Goal: Navigation & Orientation: Find specific page/section

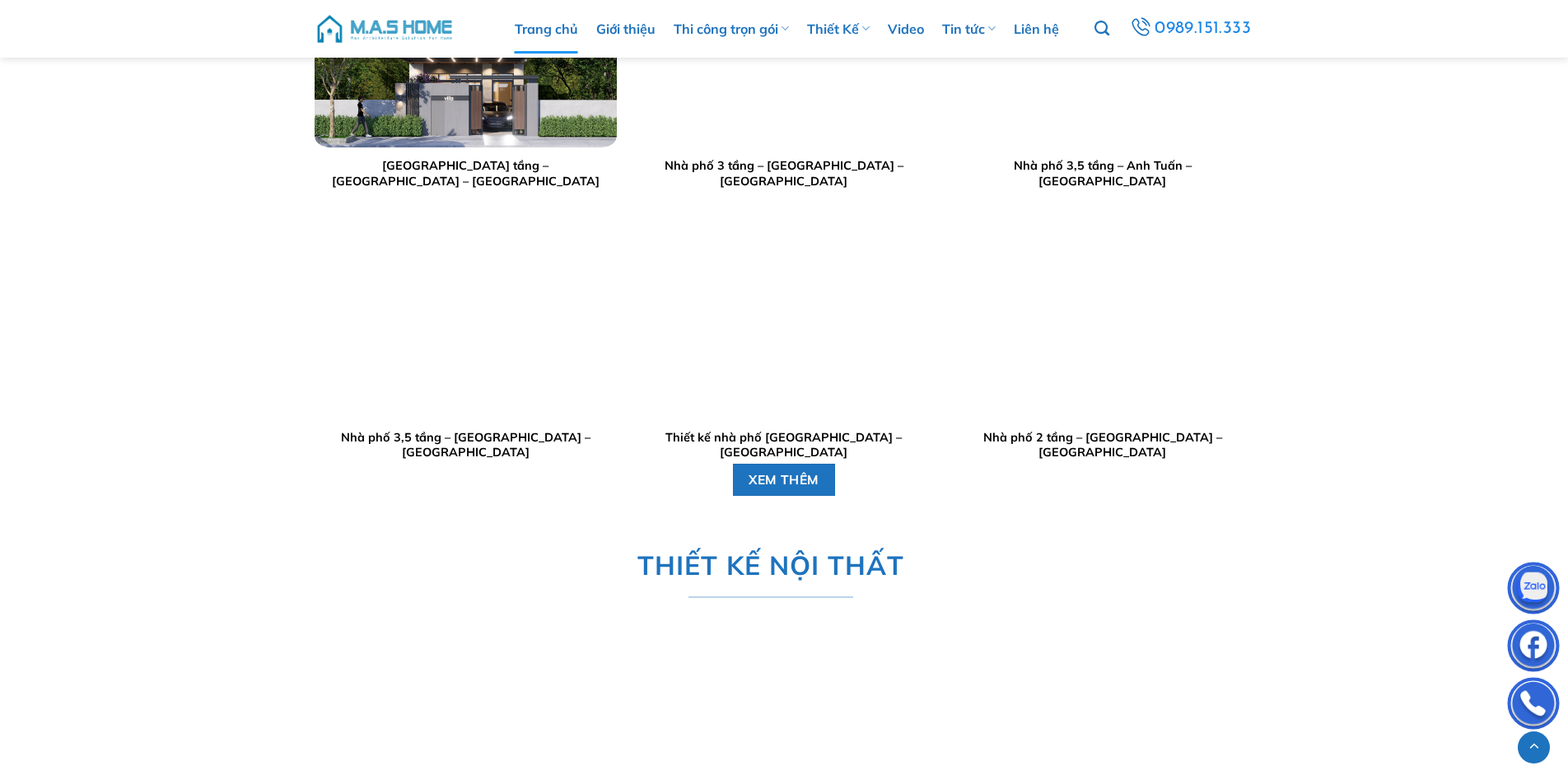
scroll to position [3459, 0]
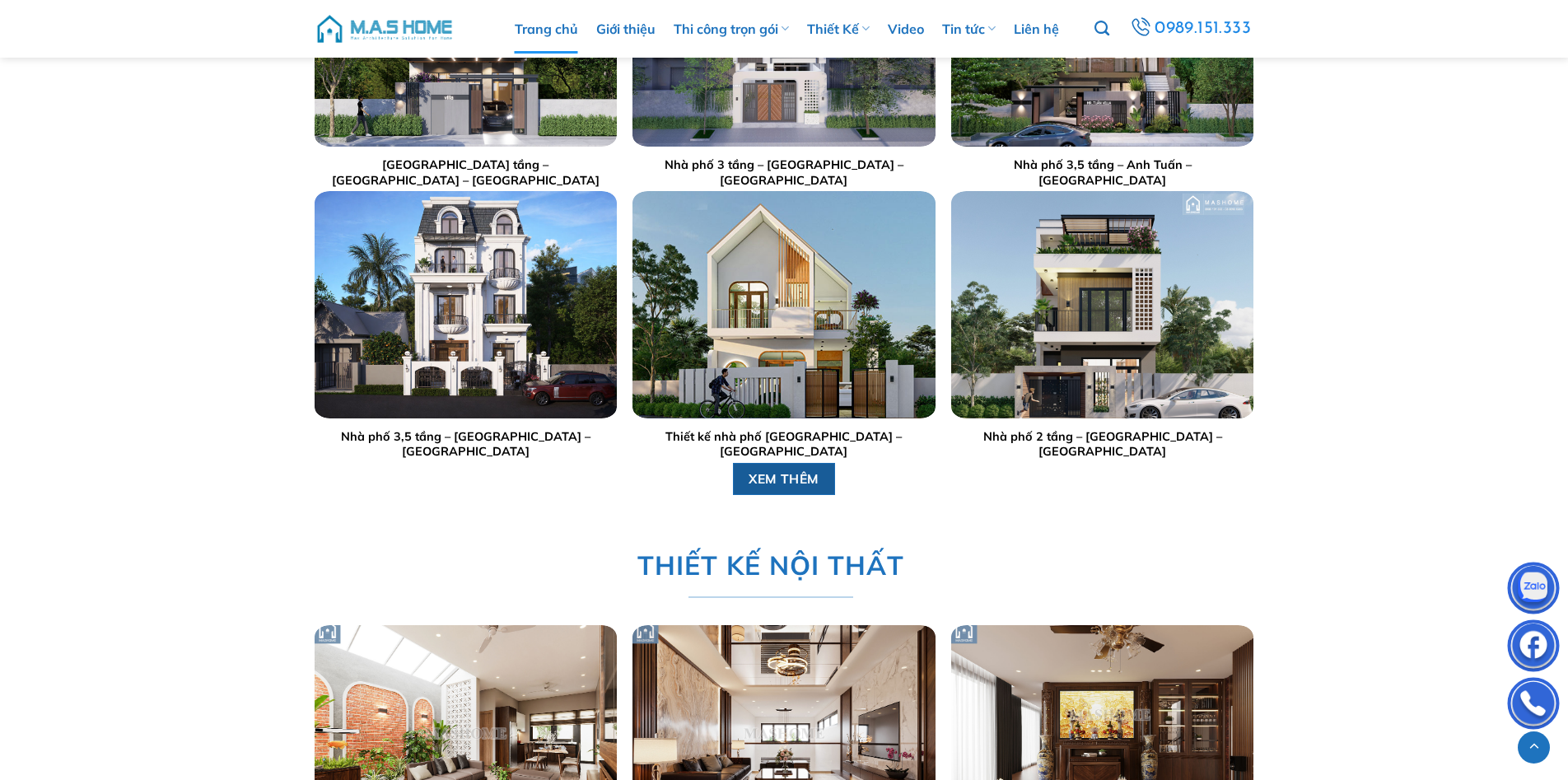
click at [822, 480] on link "XEM THÊM" at bounding box center [784, 478] width 103 height 32
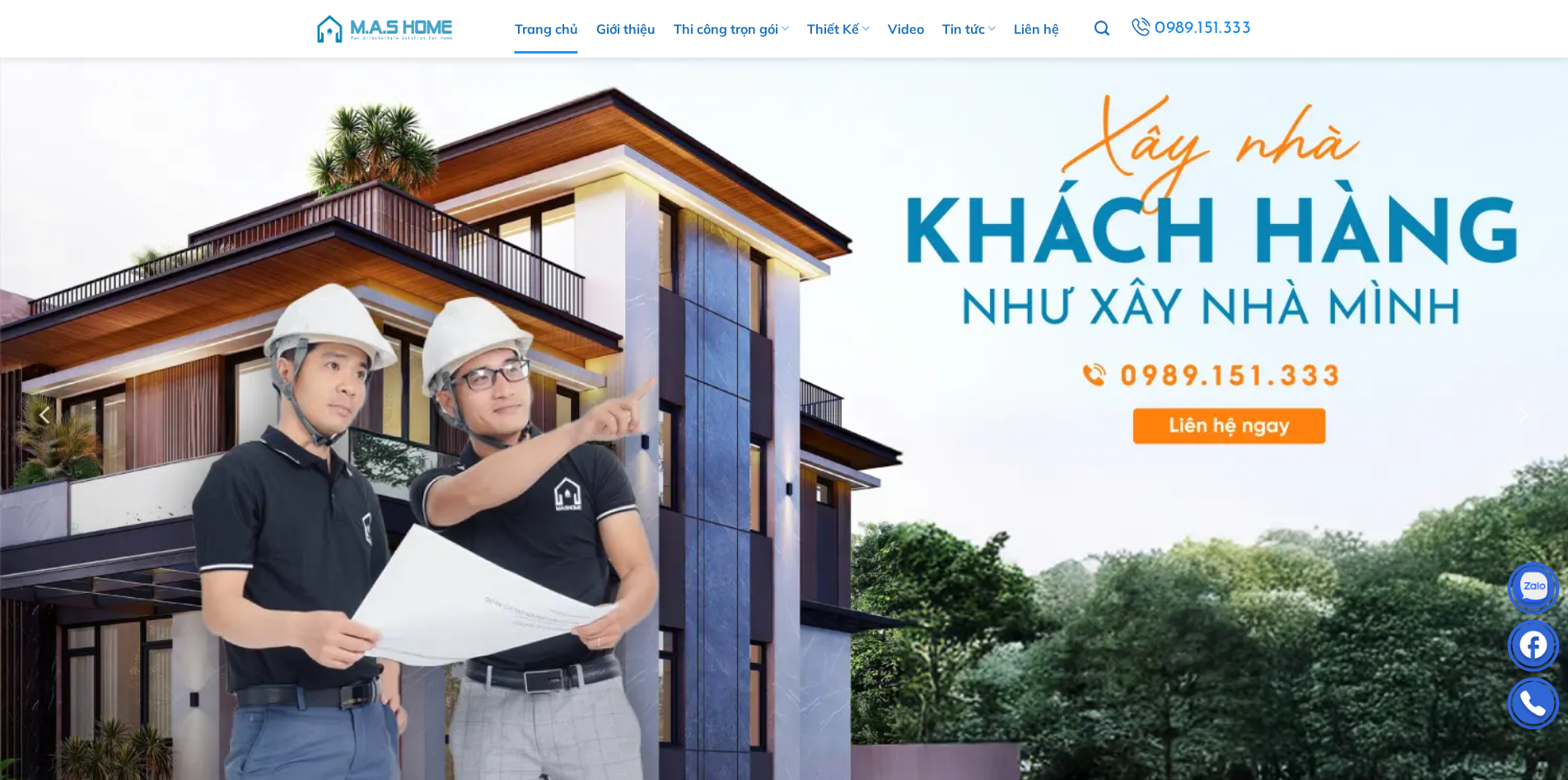
scroll to position [0, 0]
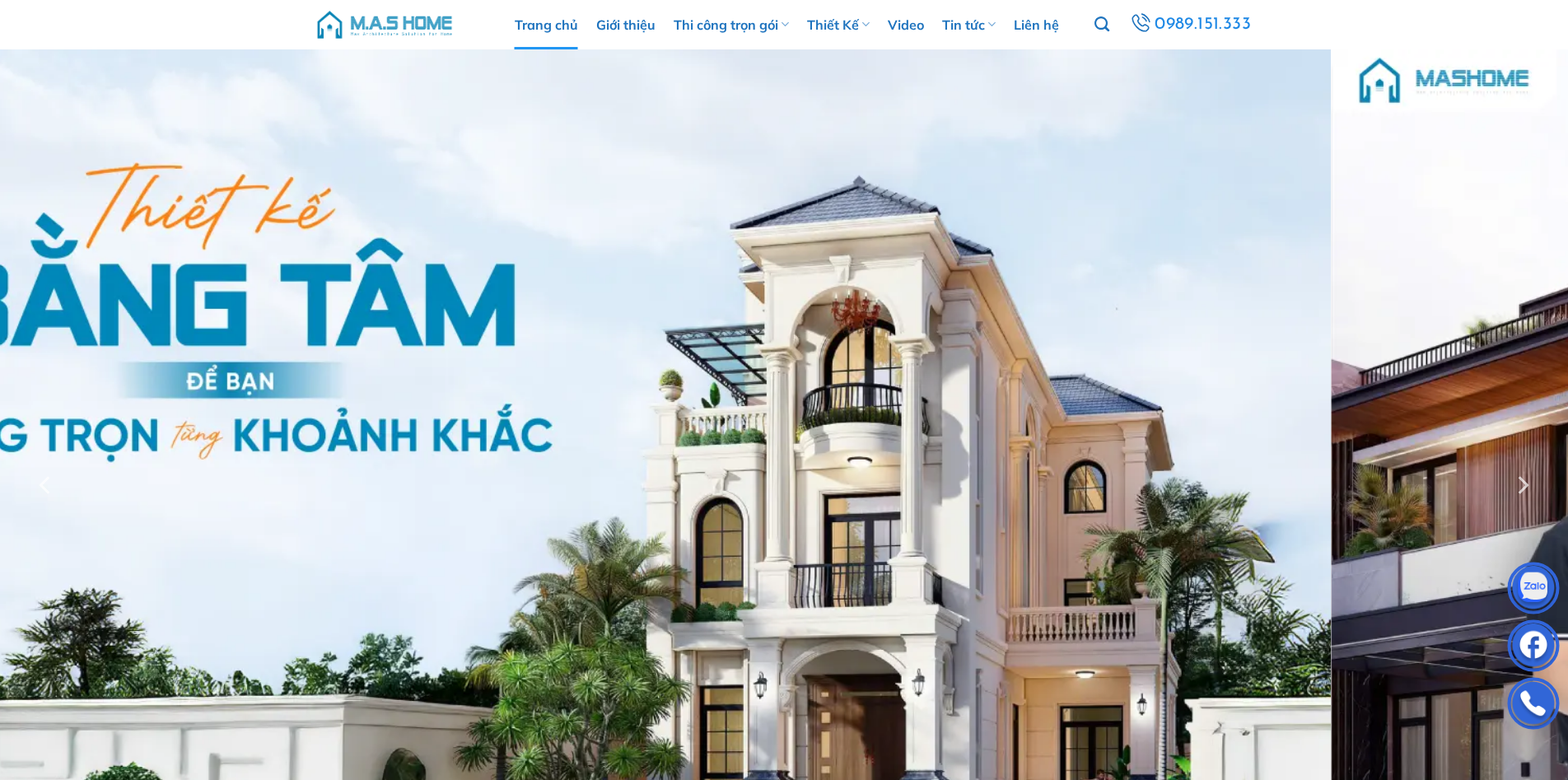
click at [605, 446] on div at bounding box center [784, 485] width 1568 height 873
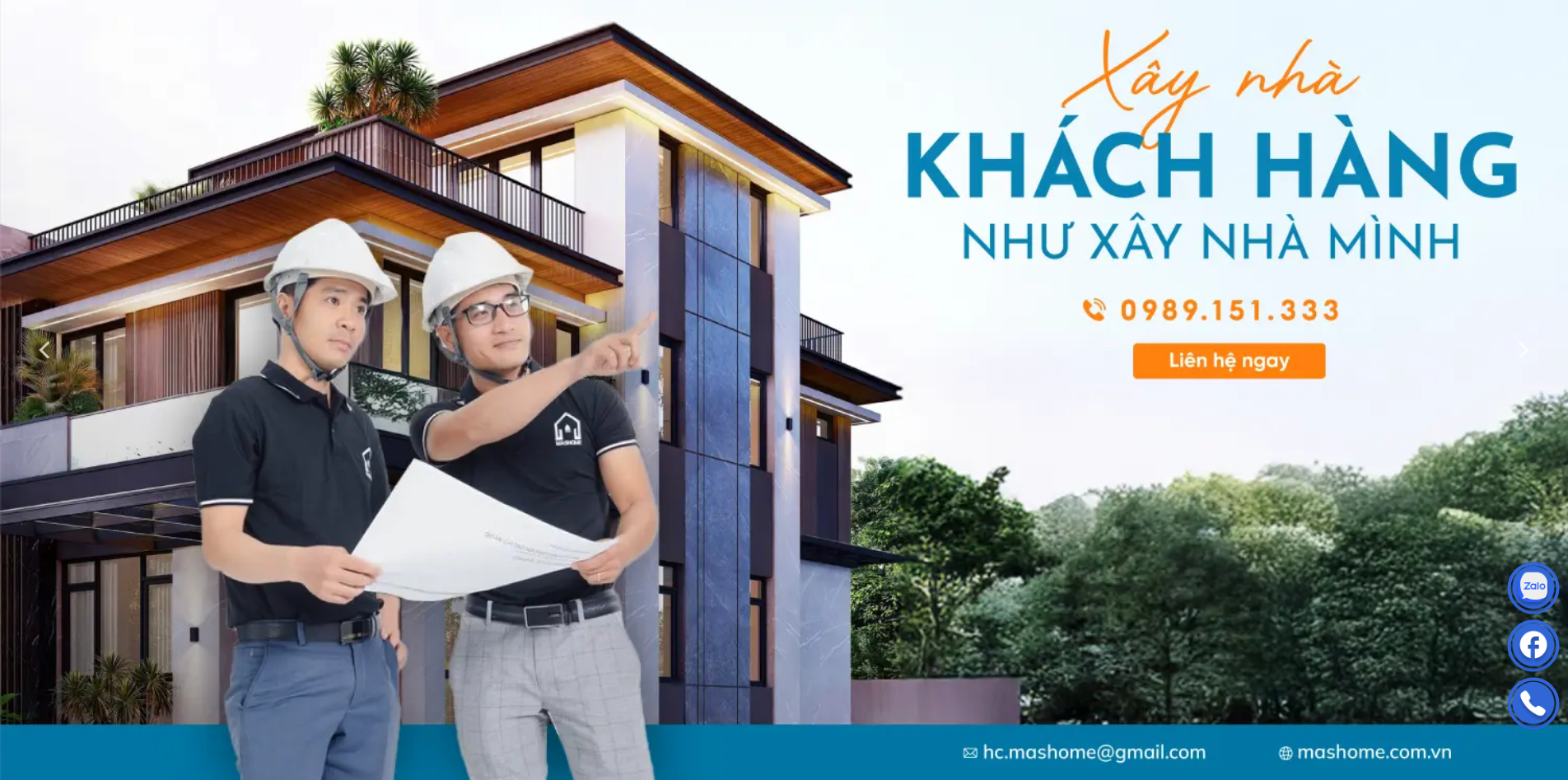
scroll to position [164, 0]
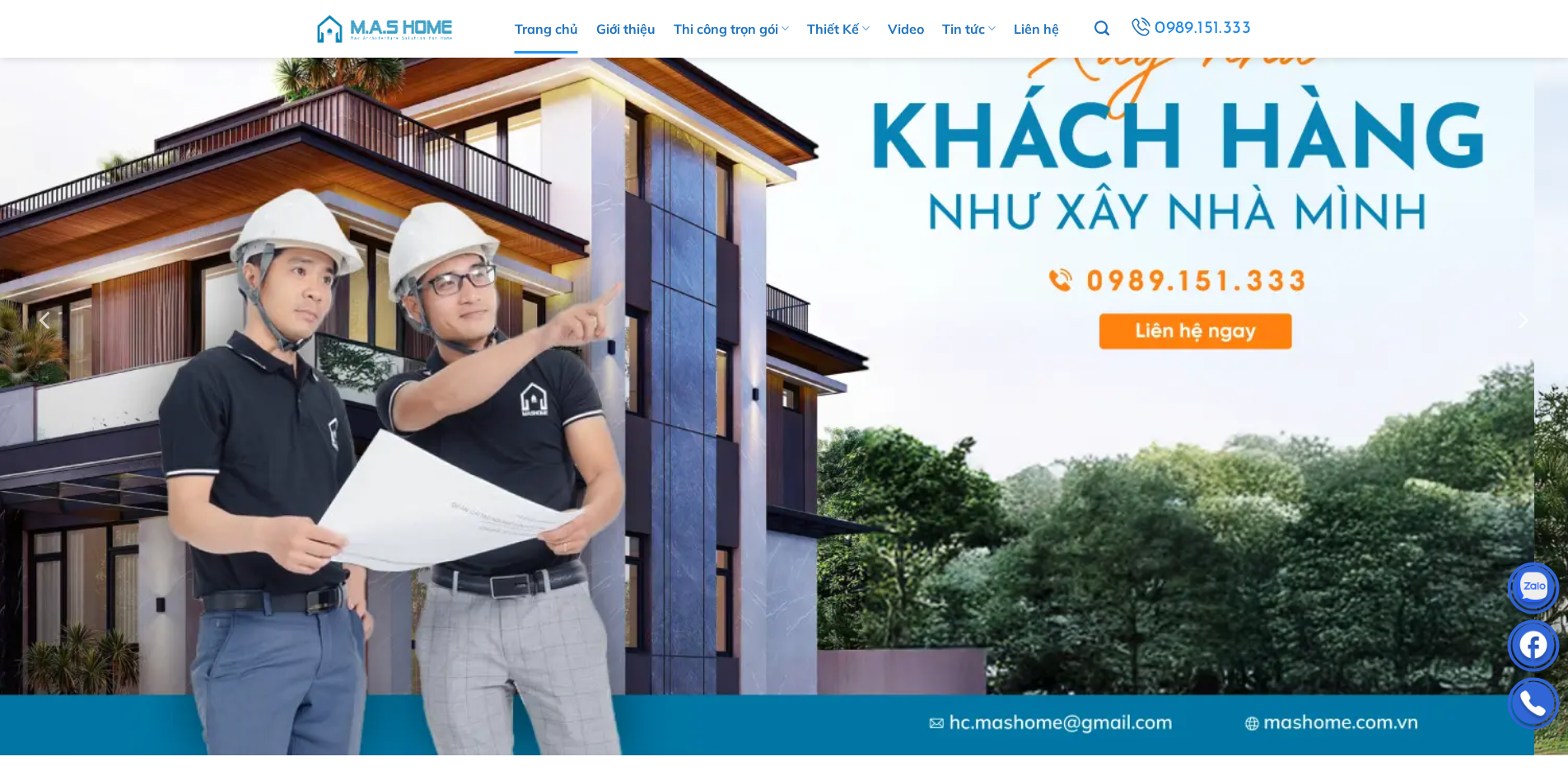
click at [1099, 374] on div at bounding box center [784, 320] width 1568 height 871
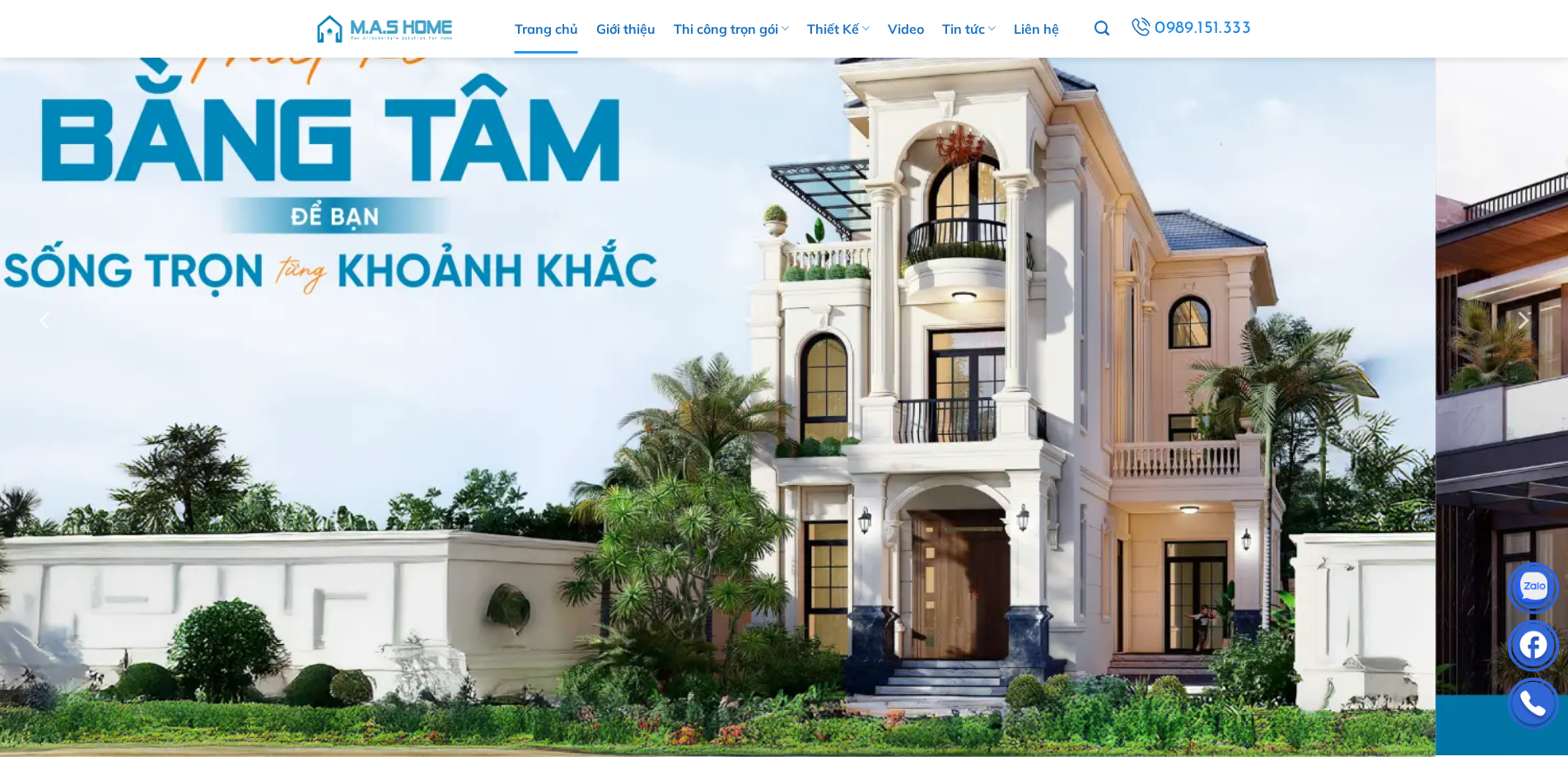
click at [864, 356] on div at bounding box center [784, 321] width 1568 height 873
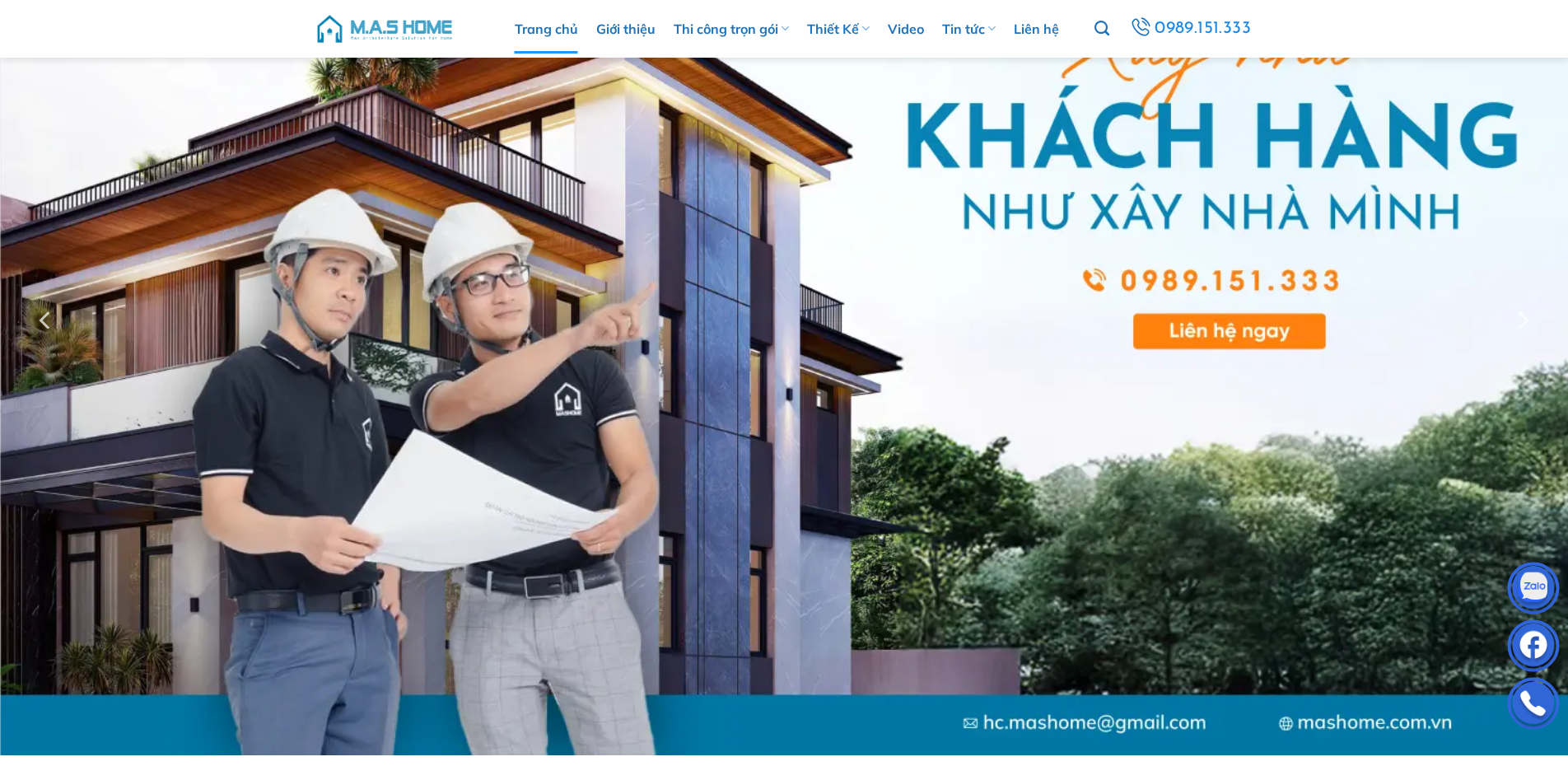
click at [889, 380] on div at bounding box center [784, 320] width 1568 height 871
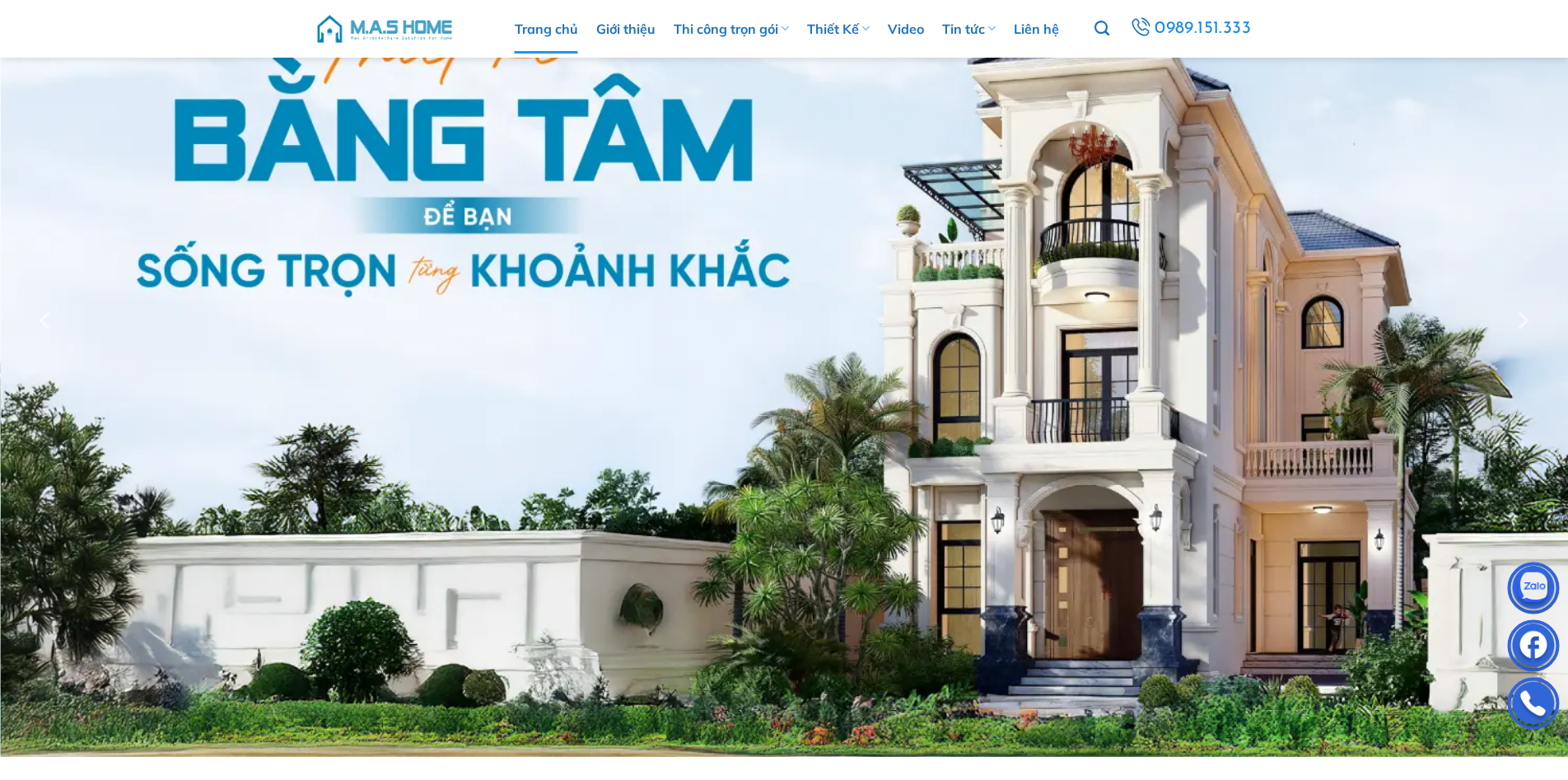
click at [859, 339] on div at bounding box center [784, 321] width 1568 height 873
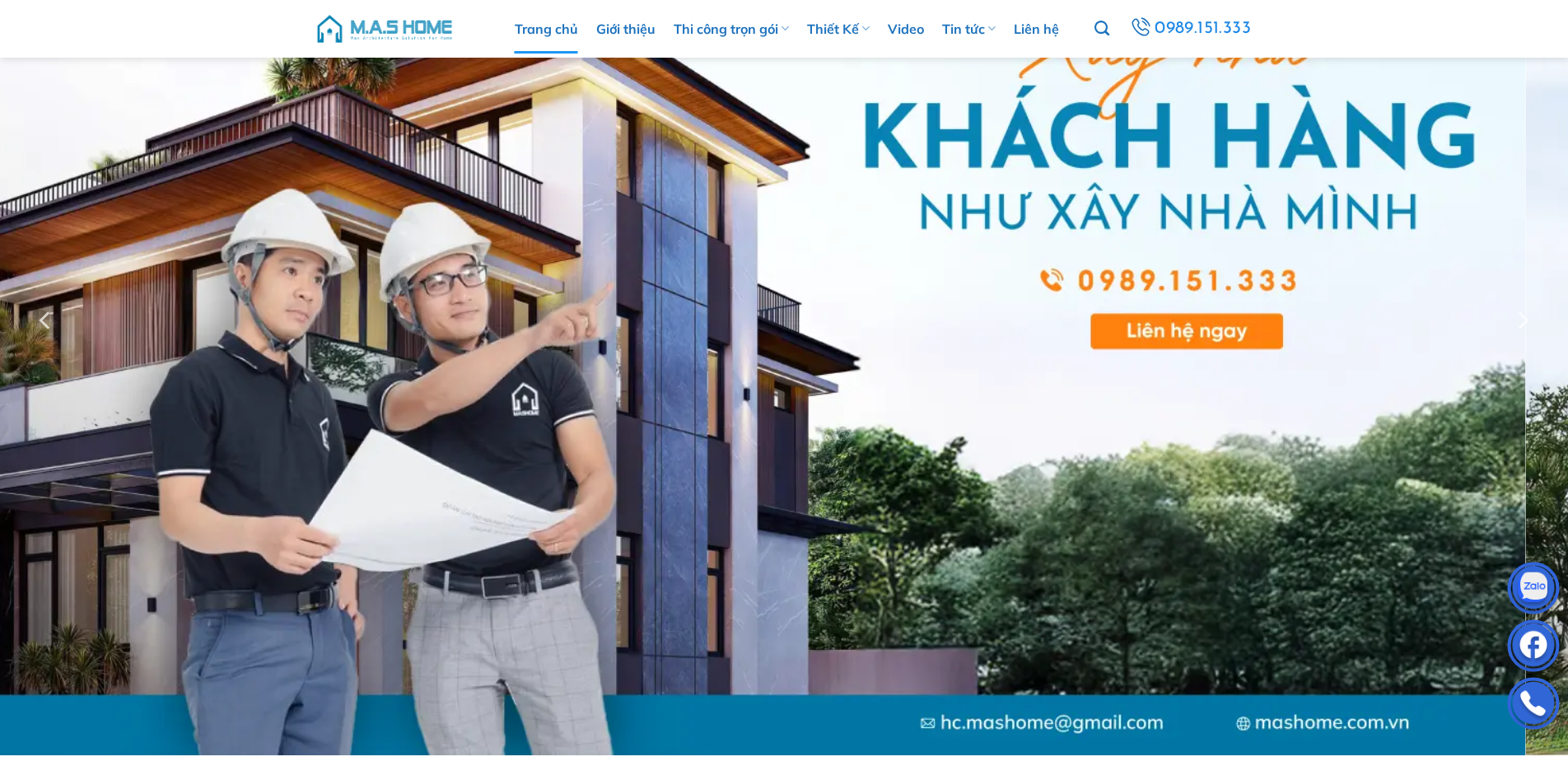
click at [840, 362] on div at bounding box center [784, 320] width 1568 height 871
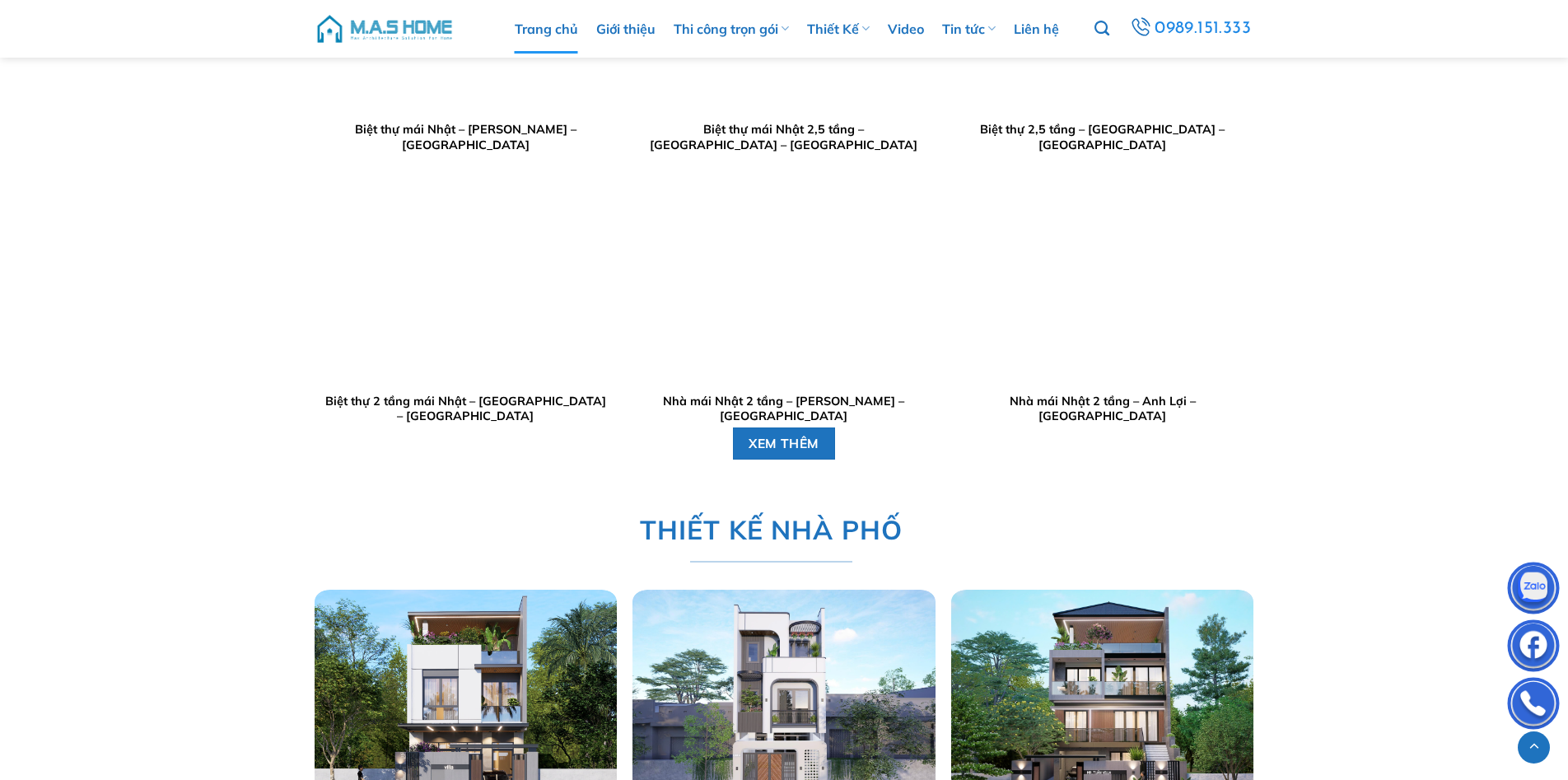
scroll to position [2800, 0]
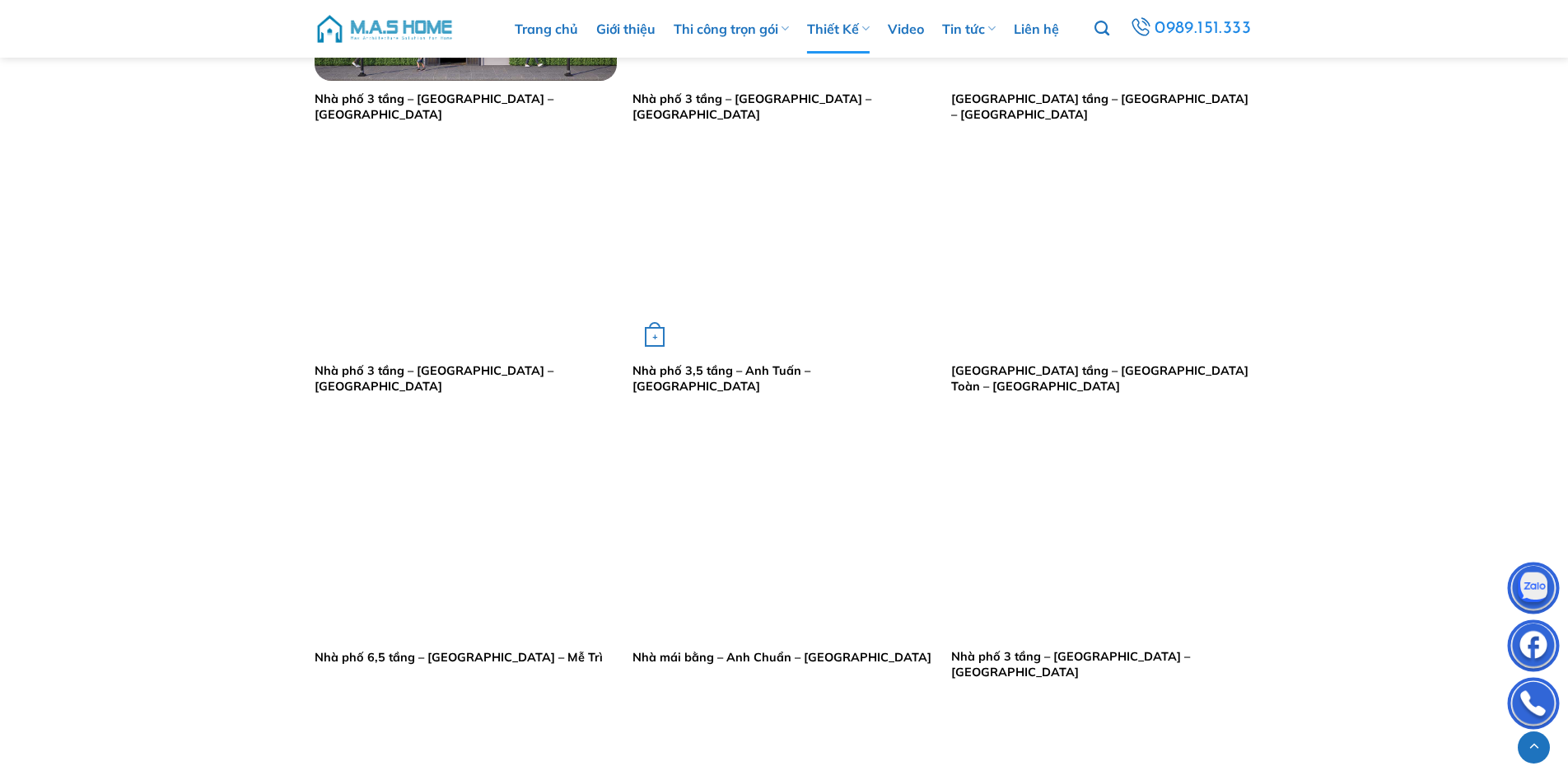
scroll to position [1236, 0]
